Goal: Transaction & Acquisition: Purchase product/service

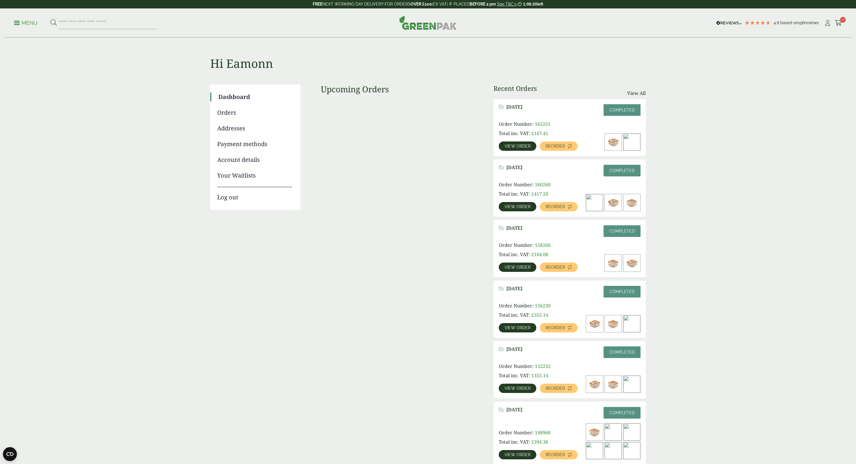
click at [235, 130] on link "Addresses" at bounding box center [254, 128] width 75 height 9
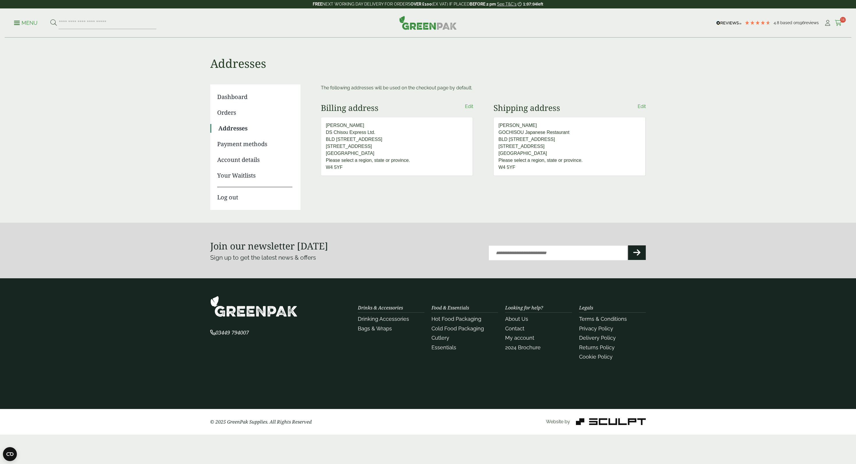
click at [840, 23] on icon at bounding box center [838, 23] width 7 height 6
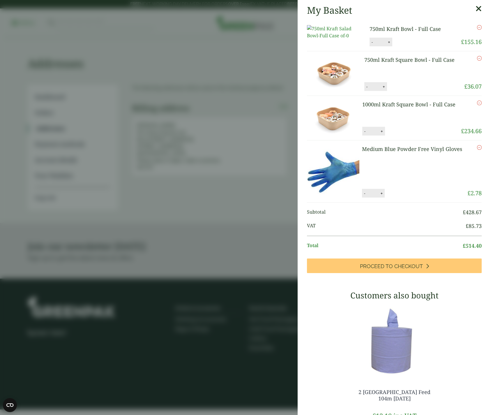
click at [252, 58] on aside "My Basket 750ml Kraft Bowl - Full Case 750ml Kraft Bowl - Full Case quantity - …" at bounding box center [245, 207] width 491 height 415
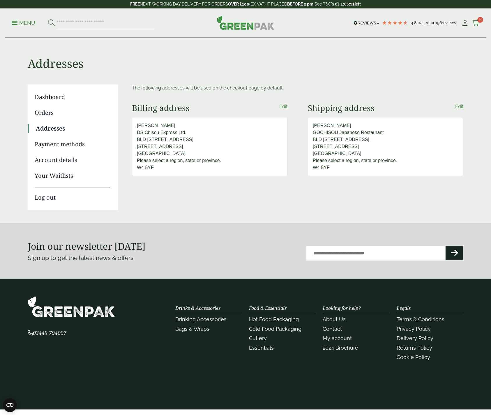
click at [474, 23] on icon at bounding box center [475, 23] width 7 height 6
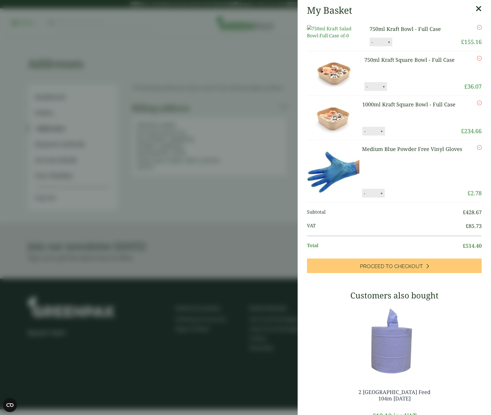
click at [190, 82] on aside "My Basket 750ml Kraft Bowl - Full Case 750ml Kraft Bowl - Full Case quantity - …" at bounding box center [245, 207] width 491 height 415
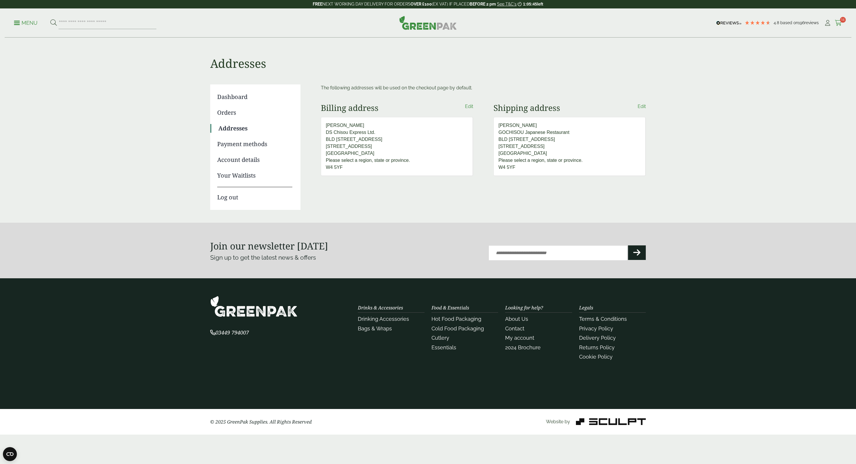
click at [840, 24] on icon at bounding box center [838, 23] width 7 height 6
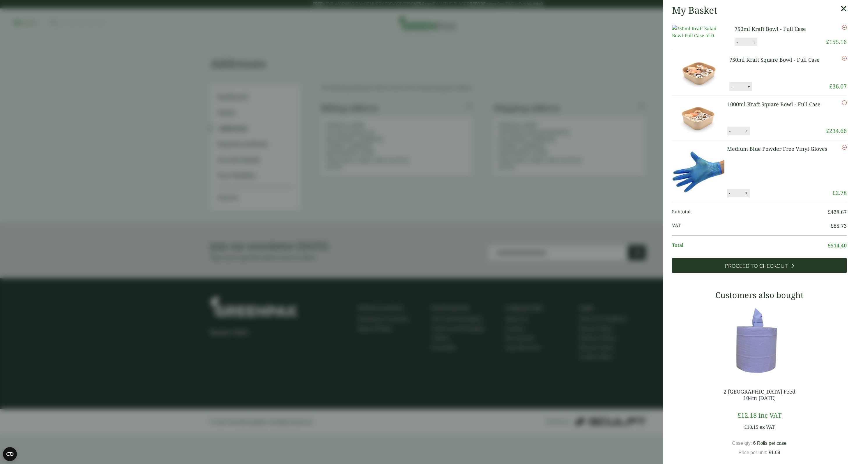
click at [744, 269] on span "Proceed to Checkout" at bounding box center [756, 266] width 63 height 6
